Goal: Check status

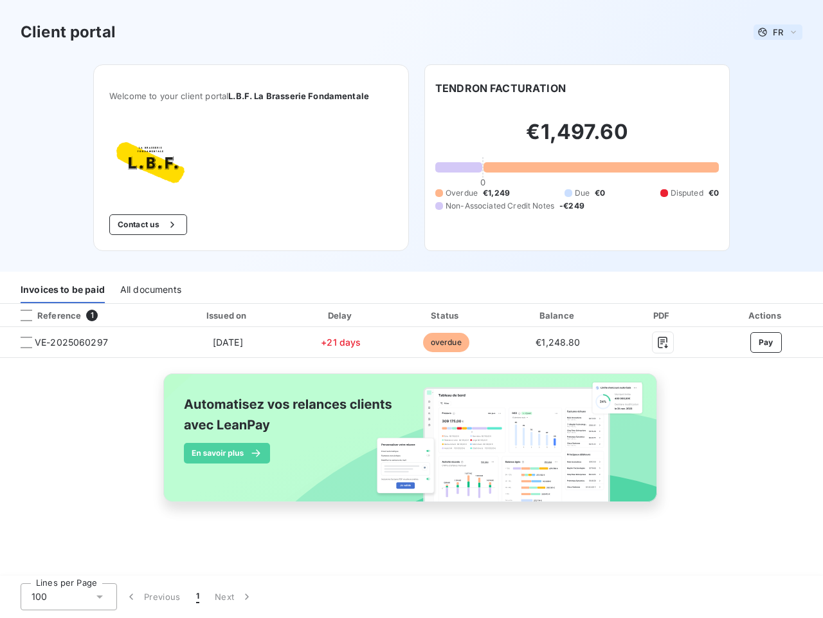
click at [778, 32] on span "FR" at bounding box center [778, 32] width 10 height 10
click at [153, 225] on button "Contact us" at bounding box center [148, 224] width 78 height 21
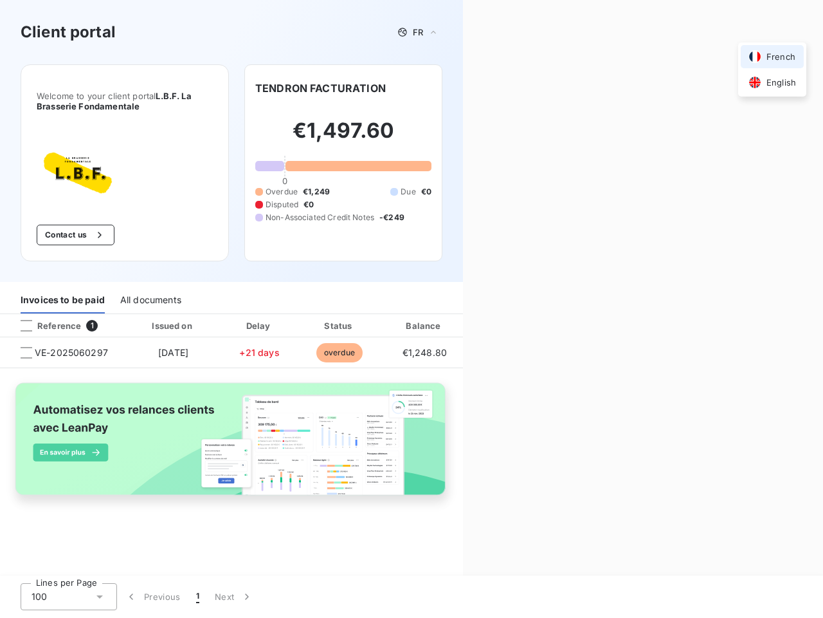
click at [500, 88] on div "Contact us Fill out the form below, and a member of our team will get back to y…" at bounding box center [643, 309] width 360 height 618
click at [62, 289] on div "Invoices to be paid" at bounding box center [63, 299] width 84 height 27
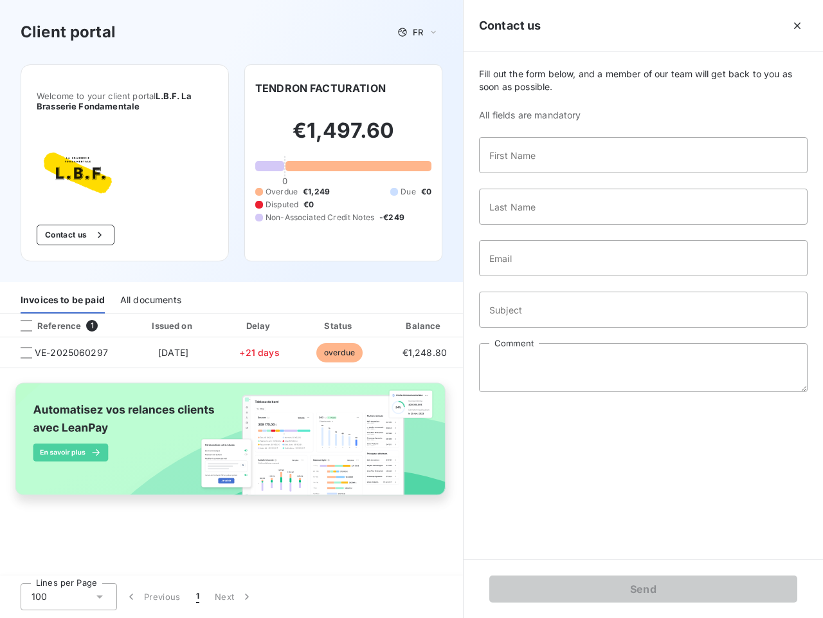
click at [148, 289] on div "All documents" at bounding box center [150, 299] width 61 height 27
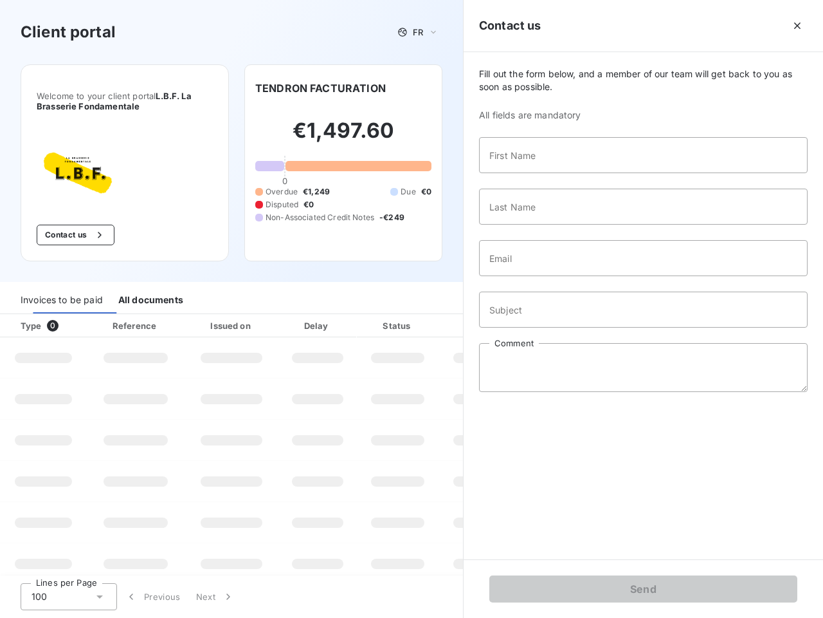
click at [82, 315] on th "Type 0" at bounding box center [43, 325] width 87 height 23
click at [26, 315] on th "Type 0" at bounding box center [43, 325] width 87 height 23
click at [227, 315] on th "Issued on" at bounding box center [232, 325] width 94 height 23
click at [341, 315] on th "Delay" at bounding box center [318, 325] width 78 height 23
click at [446, 315] on th "Amount" at bounding box center [482, 325] width 87 height 23
